Goal: Find specific page/section: Find specific page/section

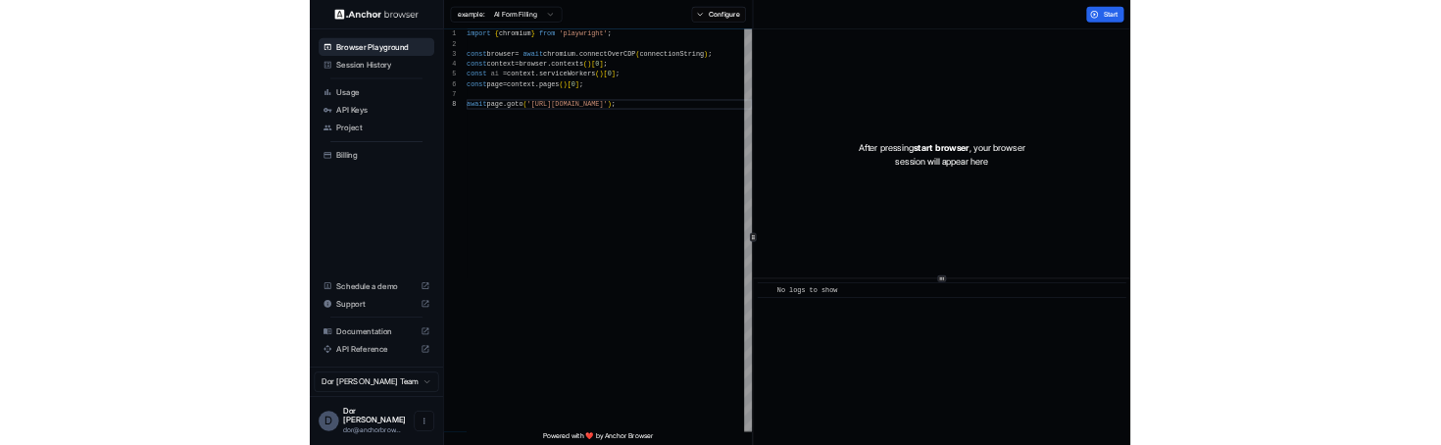
scroll to position [124, 0]
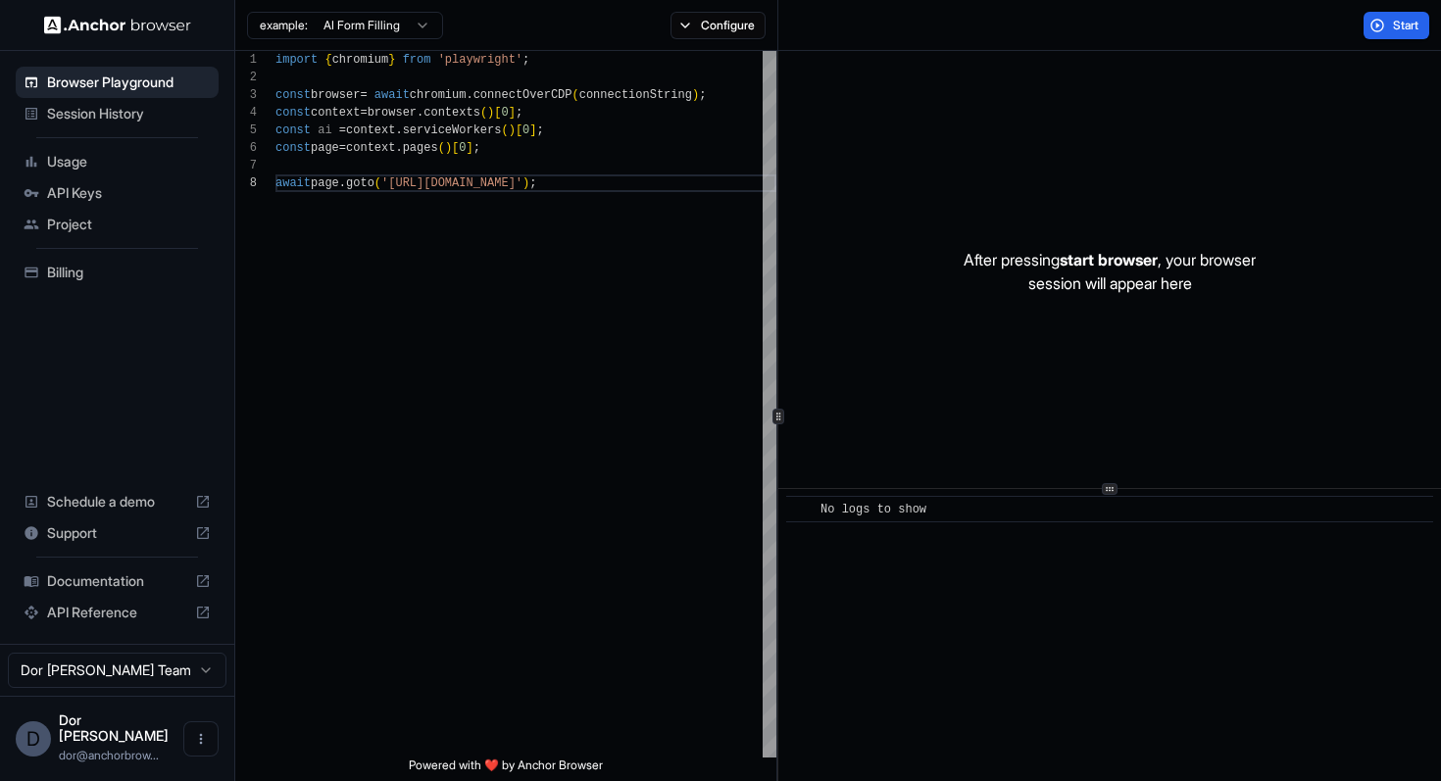
click at [100, 119] on span "Session History" at bounding box center [129, 114] width 164 height 20
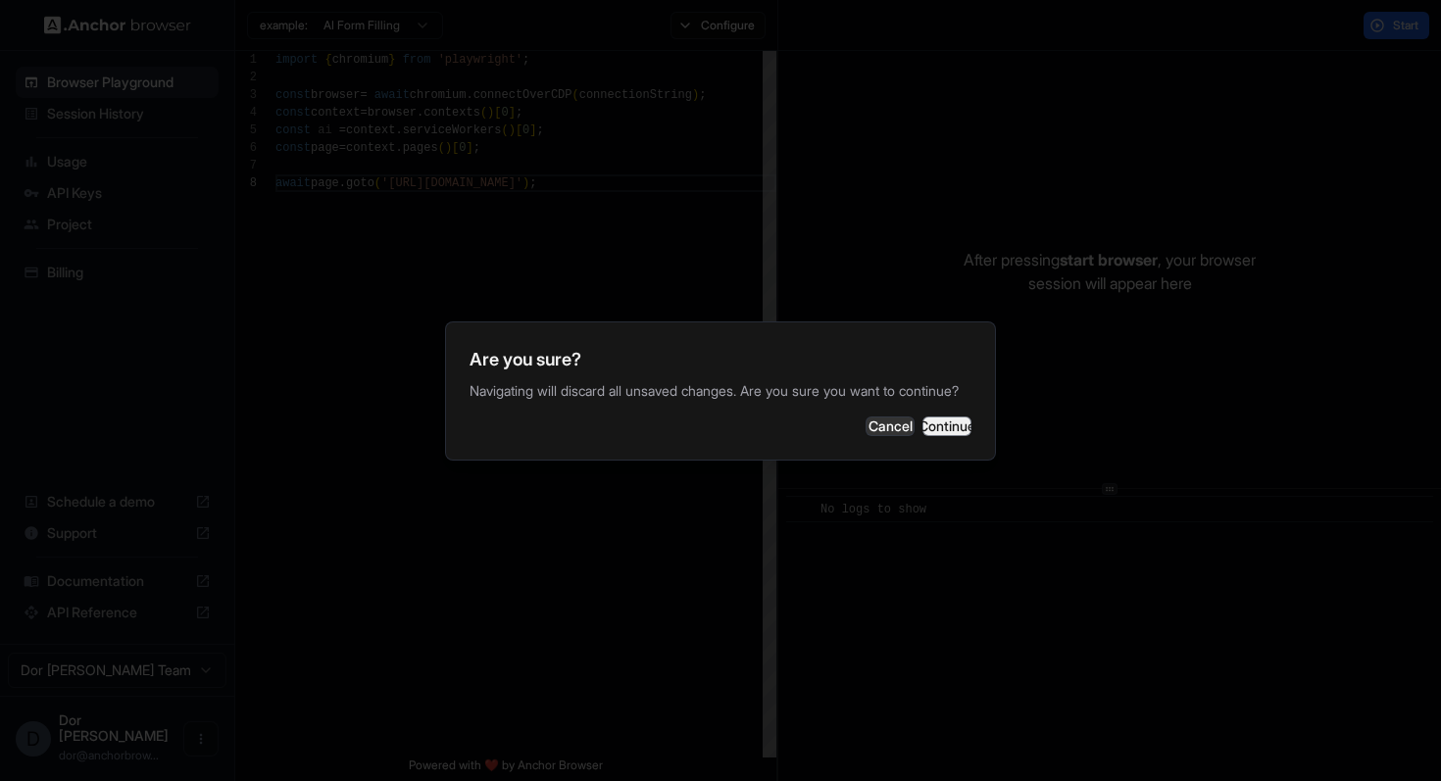
click at [922, 425] on button "Continue" at bounding box center [946, 427] width 49 height 20
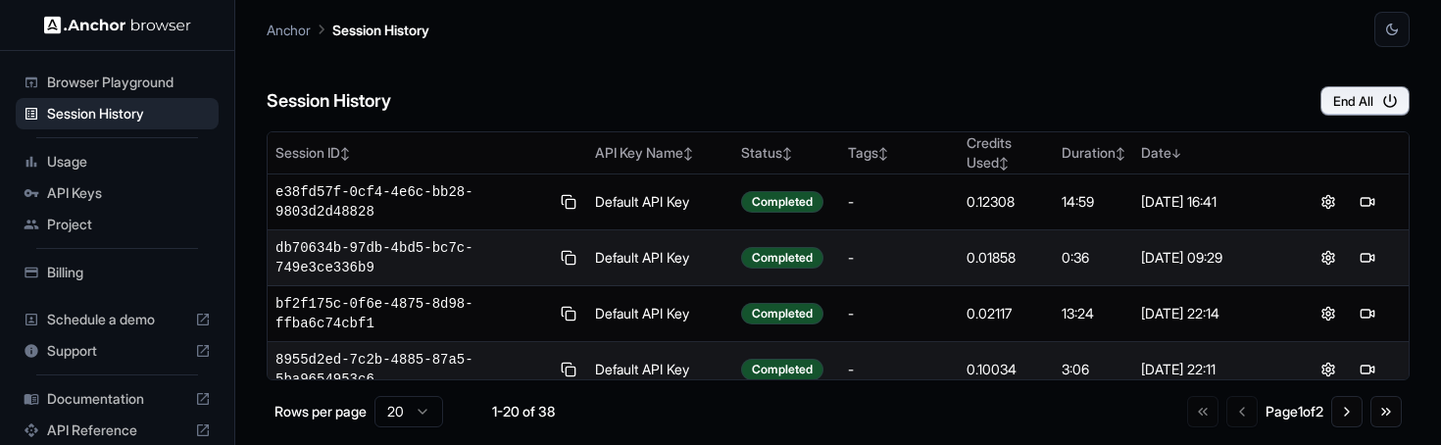
click at [712, 70] on div "Session History End All" at bounding box center [838, 81] width 1143 height 69
